Goal: Task Accomplishment & Management: Manage account settings

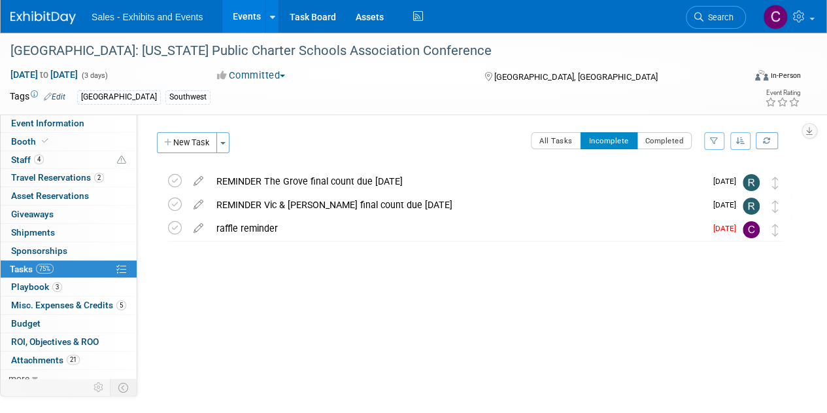
click at [250, 11] on link "Events" at bounding box center [246, 16] width 48 height 33
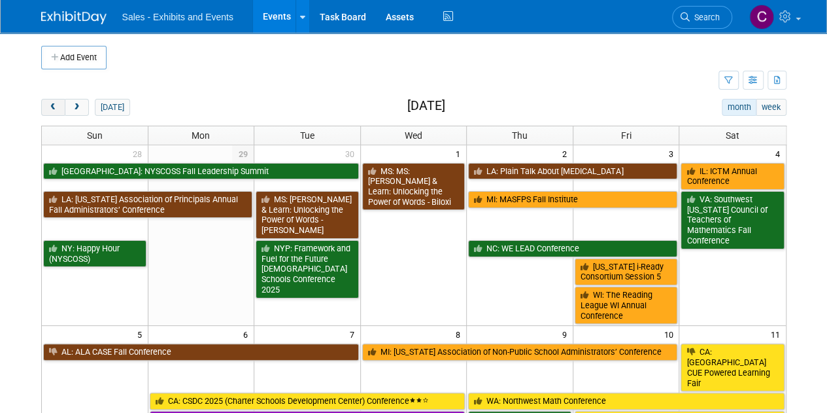
click at [55, 107] on span "prev" at bounding box center [53, 107] width 10 height 9
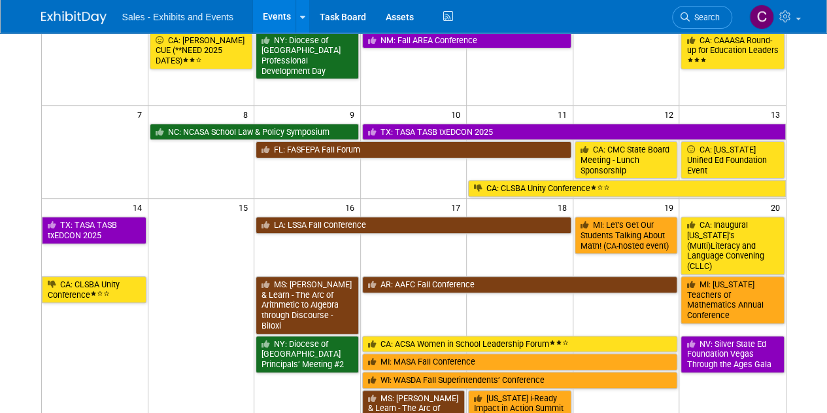
scroll to position [165, 0]
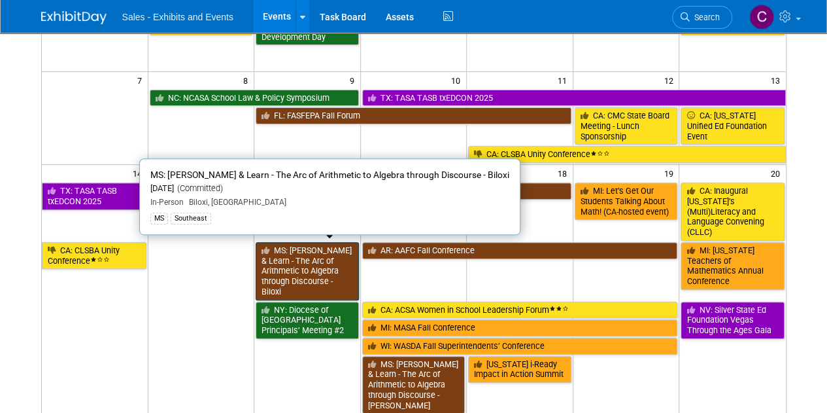
click at [311, 269] on link "MS: [PERSON_NAME] & Learn - The Arc of Arithmetic to Algebra through Discourse …" at bounding box center [307, 271] width 103 height 58
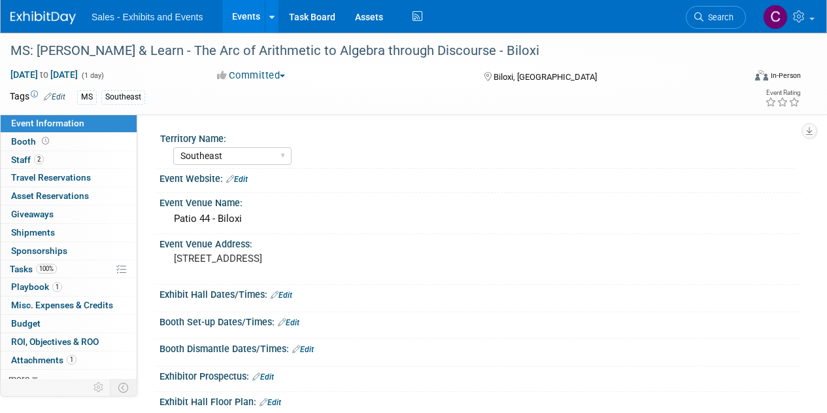
select select "Southeast"
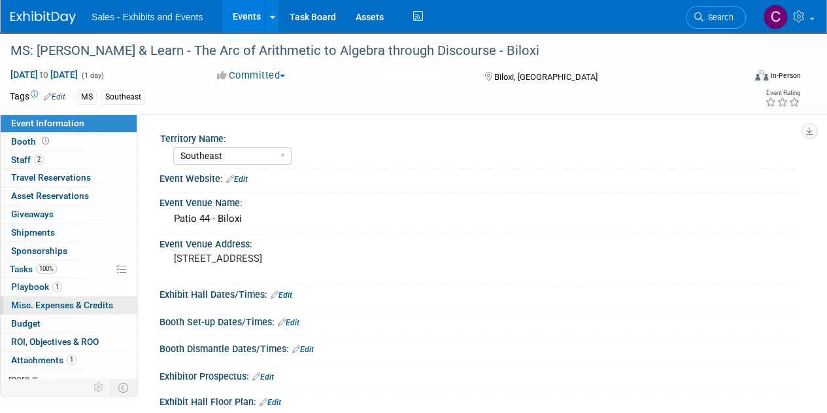
click at [39, 309] on link "0 Misc. Expenses & Credits 0" at bounding box center [69, 305] width 136 height 18
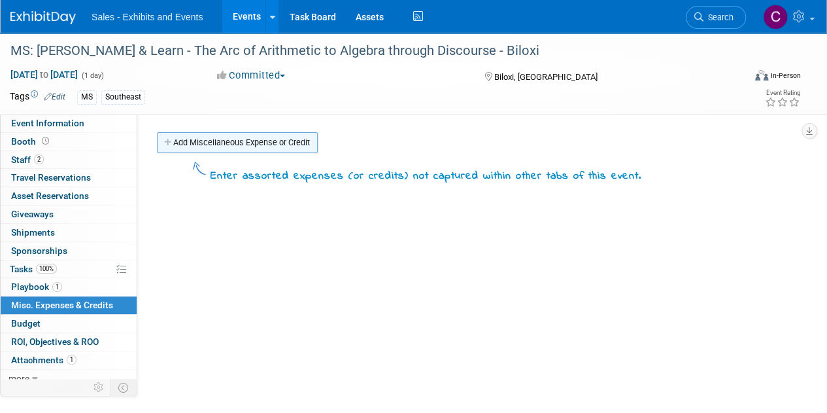
click at [245, 145] on link "Add Miscellaneous Expense or Credit" at bounding box center [237, 142] width 161 height 21
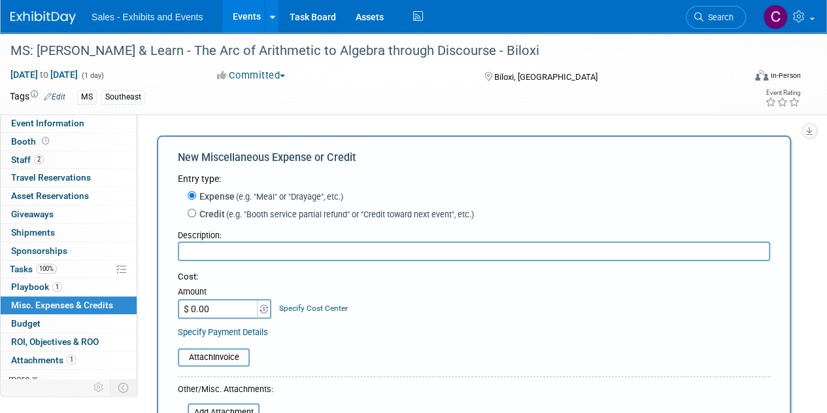
click at [220, 311] on input "$ 0.00" at bounding box center [219, 309] width 82 height 20
type input "$ 1,875.00"
click at [226, 360] on input "file" at bounding box center [171, 357] width 156 height 16
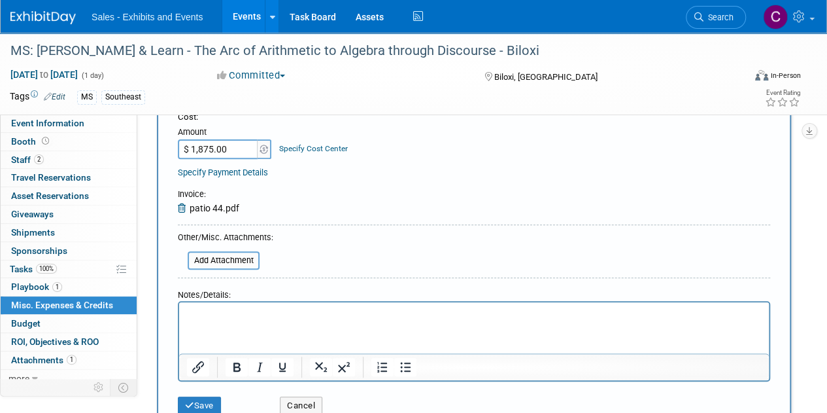
scroll to position [192, 0]
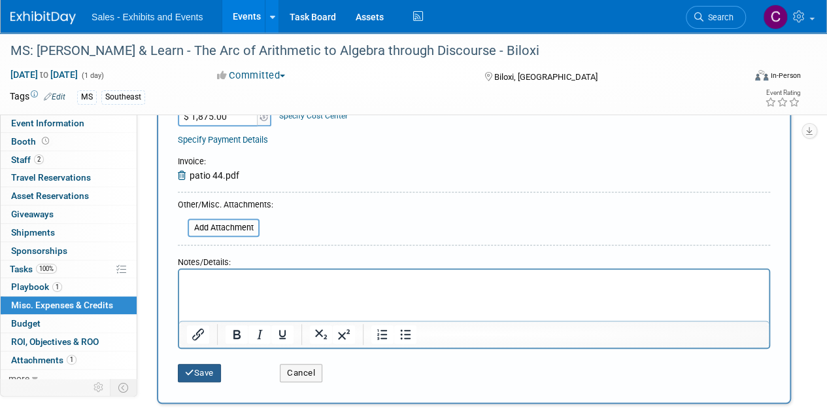
click at [203, 377] on button "Save" at bounding box center [199, 373] width 43 height 18
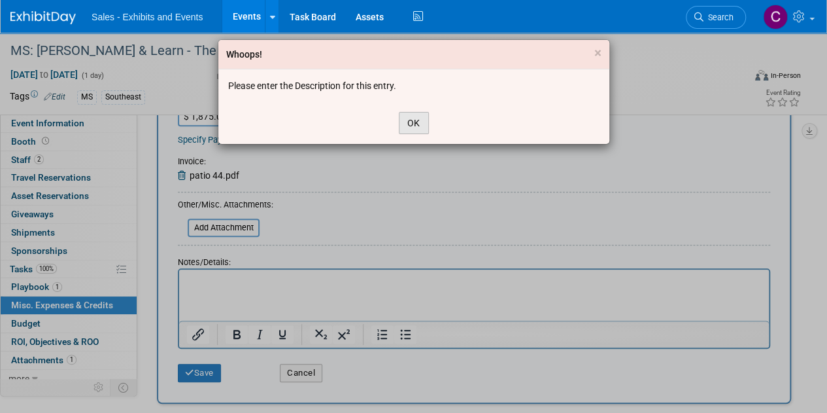
click at [409, 120] on button "OK" at bounding box center [414, 123] width 30 height 22
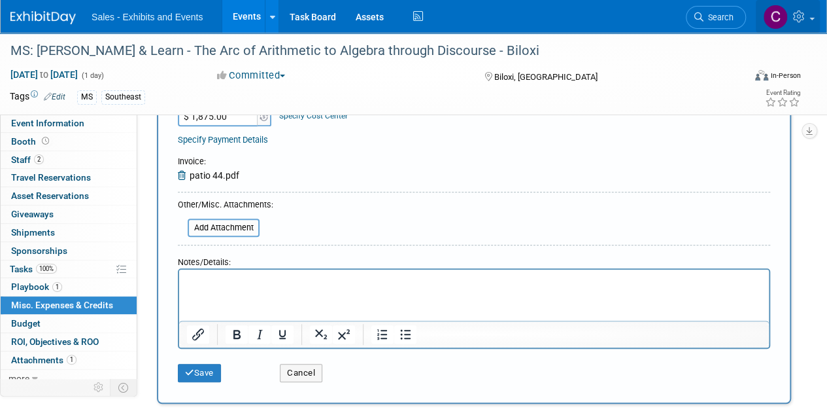
scroll to position [0, 0]
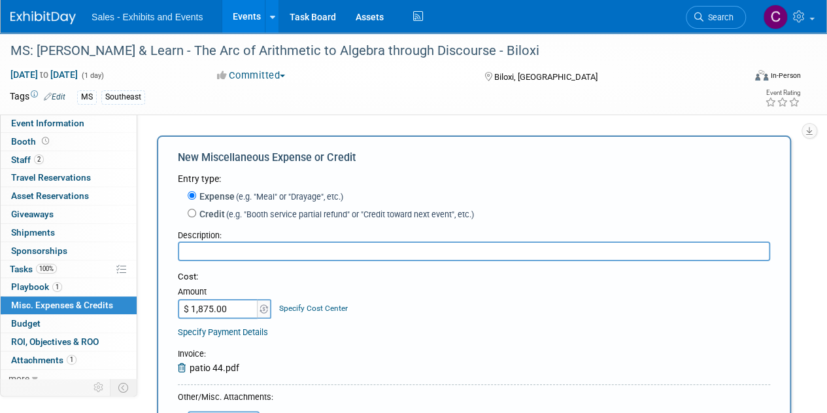
click at [285, 252] on input "text" at bounding box center [474, 251] width 592 height 20
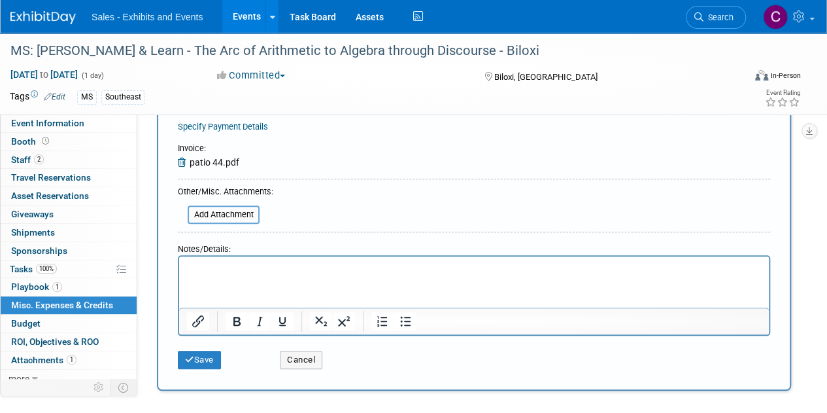
scroll to position [220, 0]
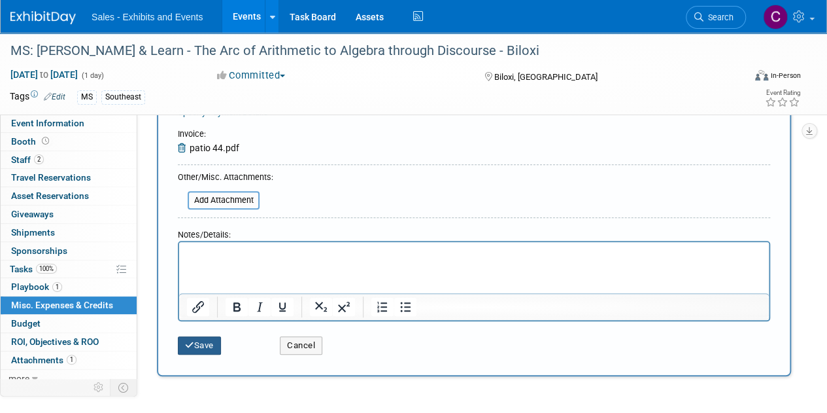
type input "final bill"
click at [201, 343] on button "Save" at bounding box center [199, 345] width 43 height 18
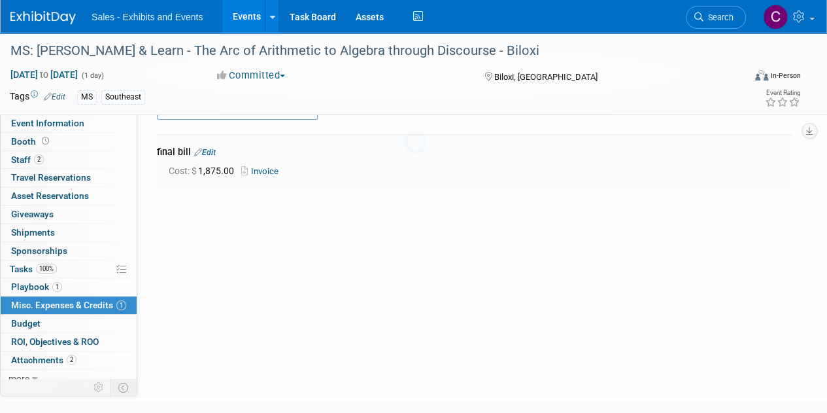
scroll to position [29, 0]
click at [410, 17] on icon at bounding box center [417, 17] width 16 height 20
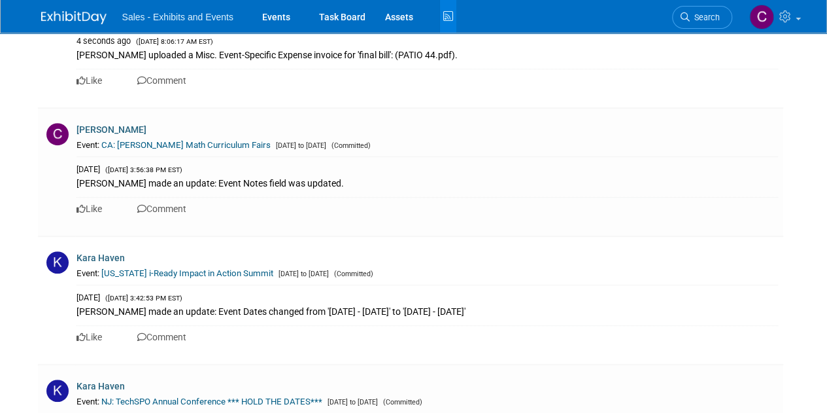
scroll to position [247, 0]
